Goal: Transaction & Acquisition: Obtain resource

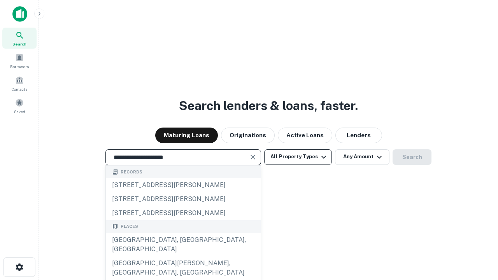
click at [183, 256] on div "[GEOGRAPHIC_DATA], [GEOGRAPHIC_DATA], [GEOGRAPHIC_DATA]" at bounding box center [183, 244] width 155 height 23
click at [298, 157] on button "All Property Types" at bounding box center [298, 157] width 68 height 16
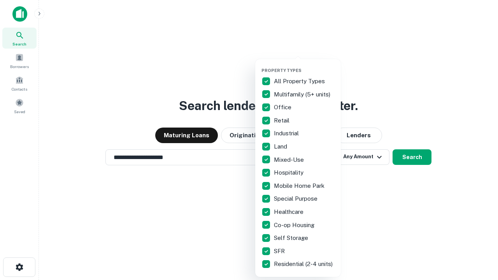
type input "**********"
click at [304, 65] on button "button" at bounding box center [305, 65] width 86 height 0
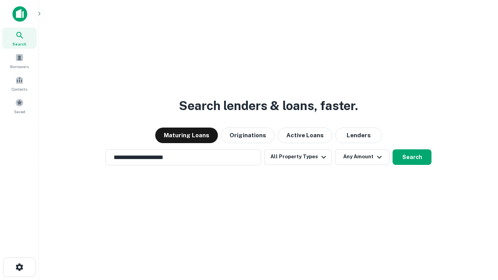
scroll to position [12, 0]
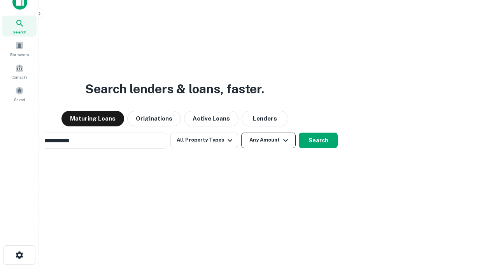
click at [241, 133] on button "Any Amount" at bounding box center [268, 141] width 54 height 16
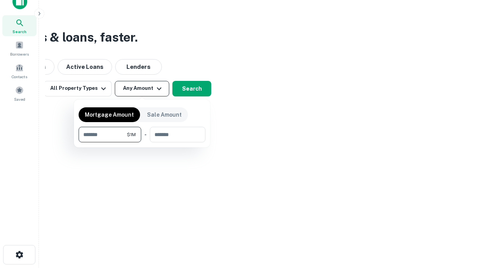
type input "*******"
click at [142, 142] on button "button" at bounding box center [142, 142] width 127 height 0
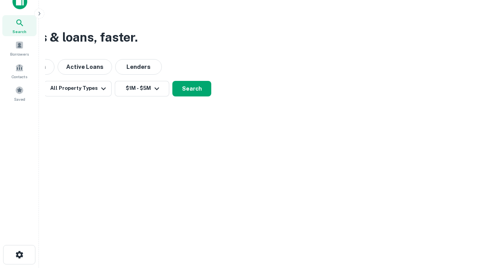
scroll to position [12, 0]
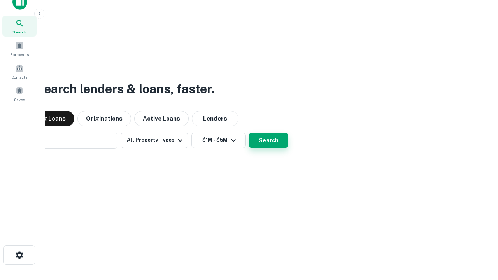
click at [249, 133] on button "Search" at bounding box center [268, 141] width 39 height 16
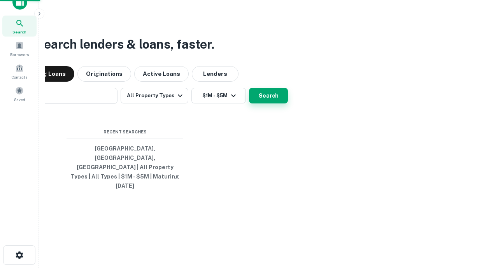
scroll to position [12, 0]
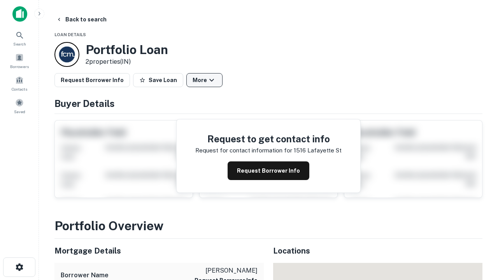
click at [204, 80] on button "More" at bounding box center [204, 80] width 36 height 14
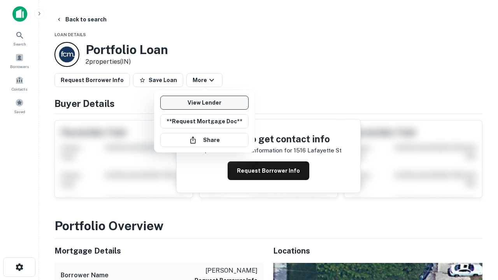
click at [204, 103] on link "View Lender" at bounding box center [204, 103] width 88 height 14
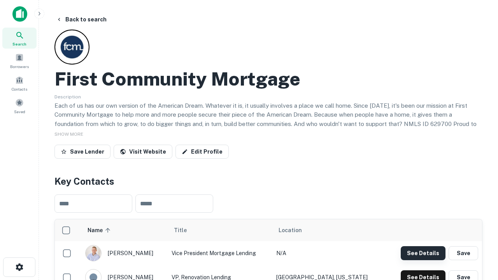
click at [423, 253] on button "See Details" at bounding box center [423, 253] width 45 height 14
click at [19, 267] on icon "button" at bounding box center [19, 267] width 9 height 9
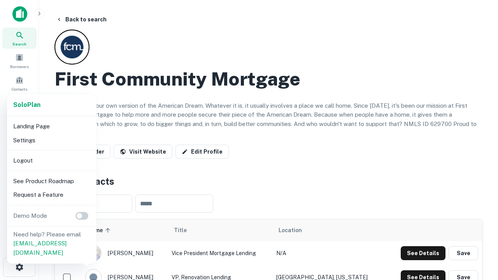
click at [51, 160] on li "Logout" at bounding box center [51, 161] width 83 height 14
